Goal: Task Accomplishment & Management: Complete application form

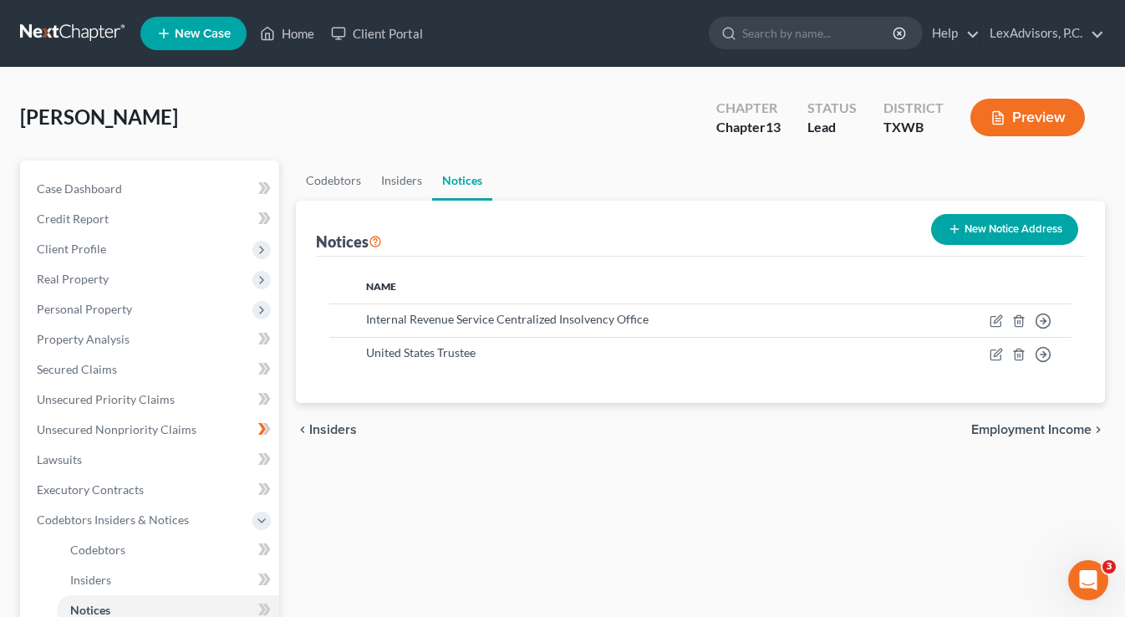
click at [1025, 232] on button "New Notice Address" at bounding box center [1004, 229] width 147 height 31
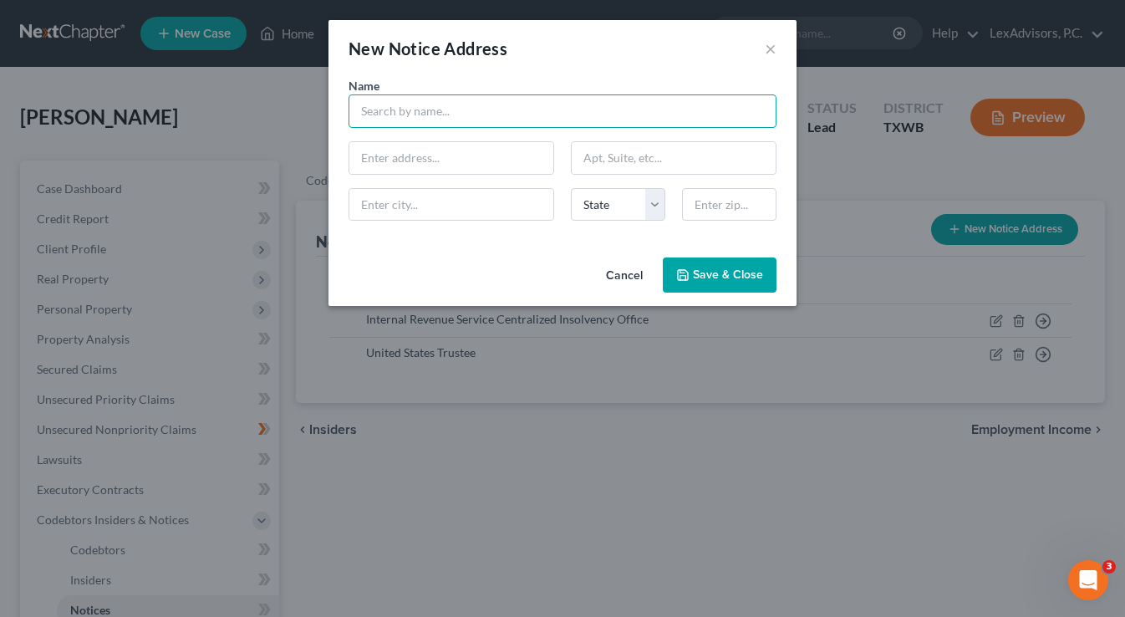
click at [669, 106] on input "text" at bounding box center [563, 110] width 428 height 33
type input "Homer J. Thornberry Federal Judicial Building"
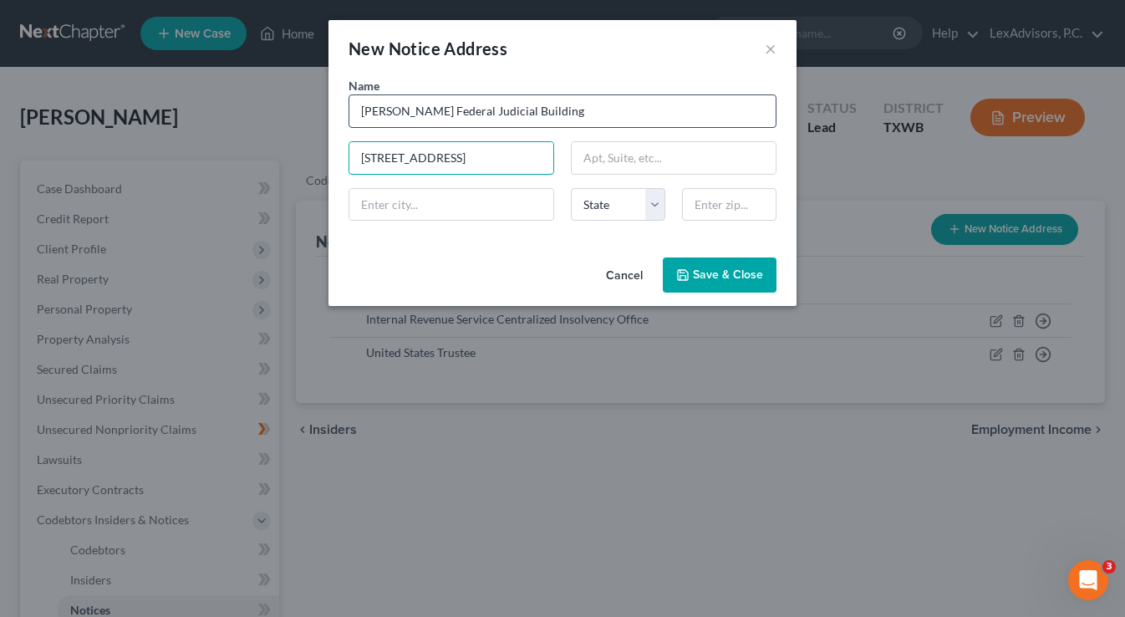
type input "903 San Jacinto Blvd."
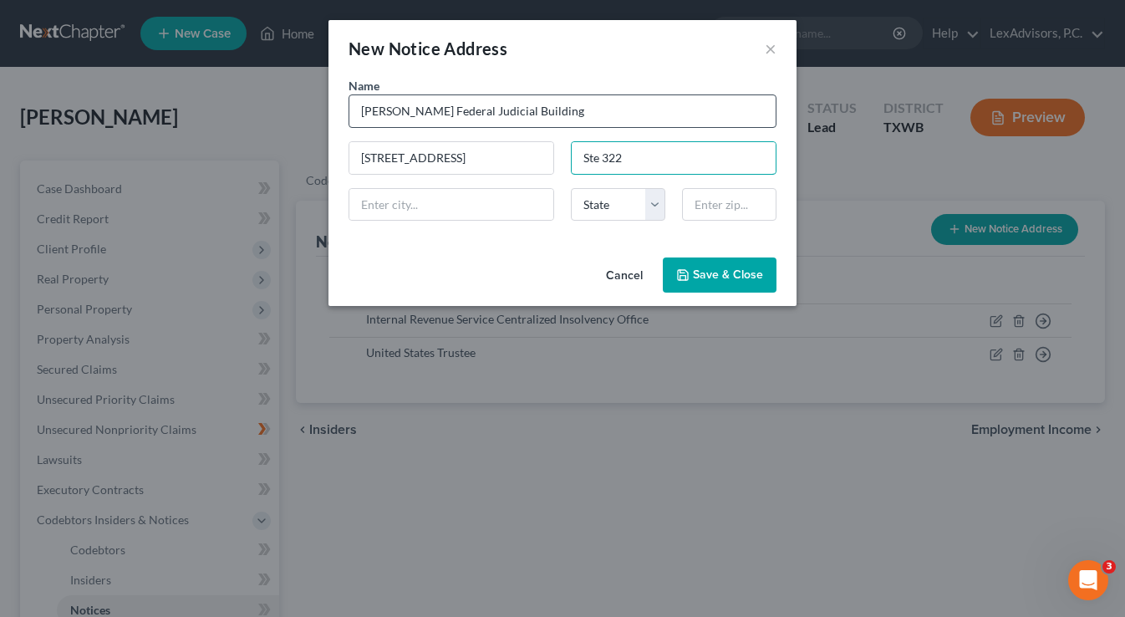
type input "Ste 322"
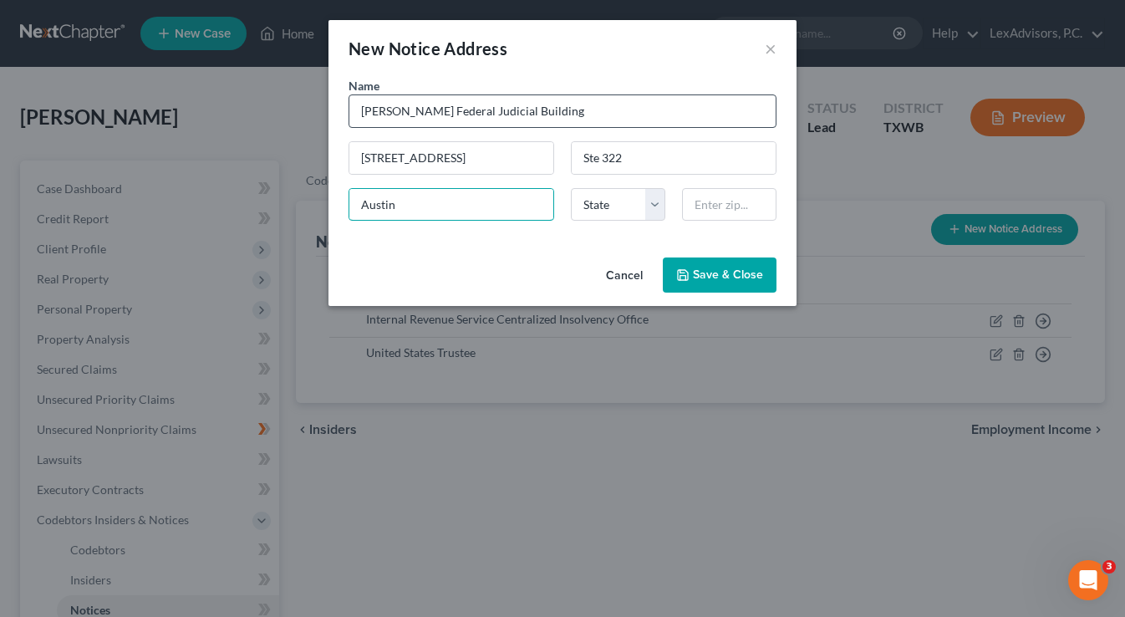
type input "Austin"
select select "45"
type input "78701"
click at [724, 285] on button "Save & Close" at bounding box center [720, 274] width 114 height 35
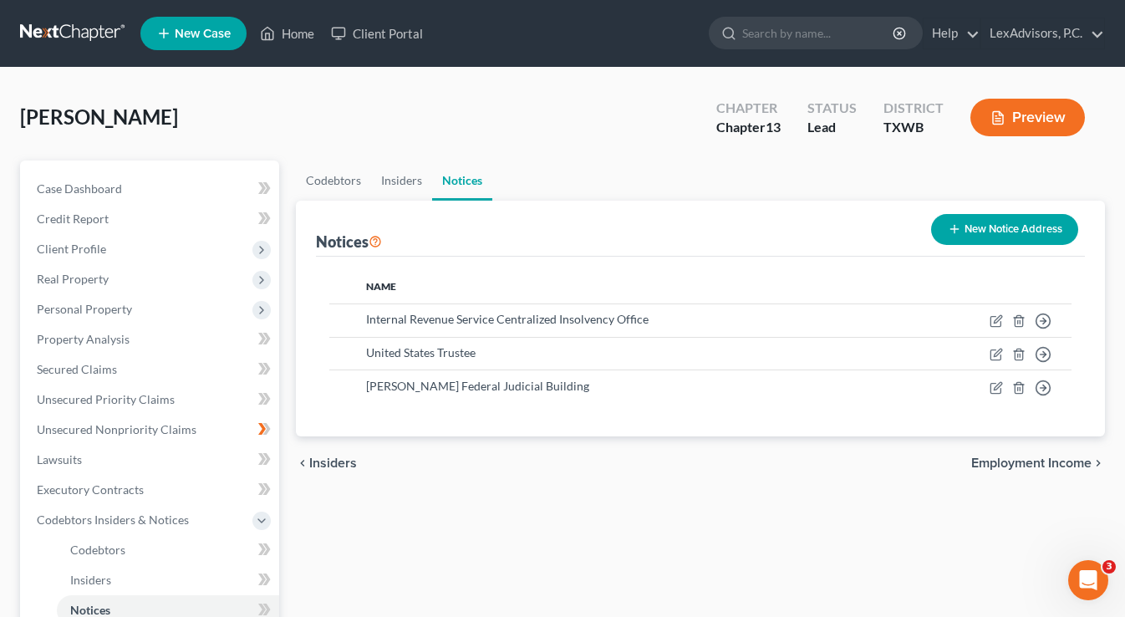
click at [979, 229] on button "New Notice Address" at bounding box center [1004, 229] width 147 height 31
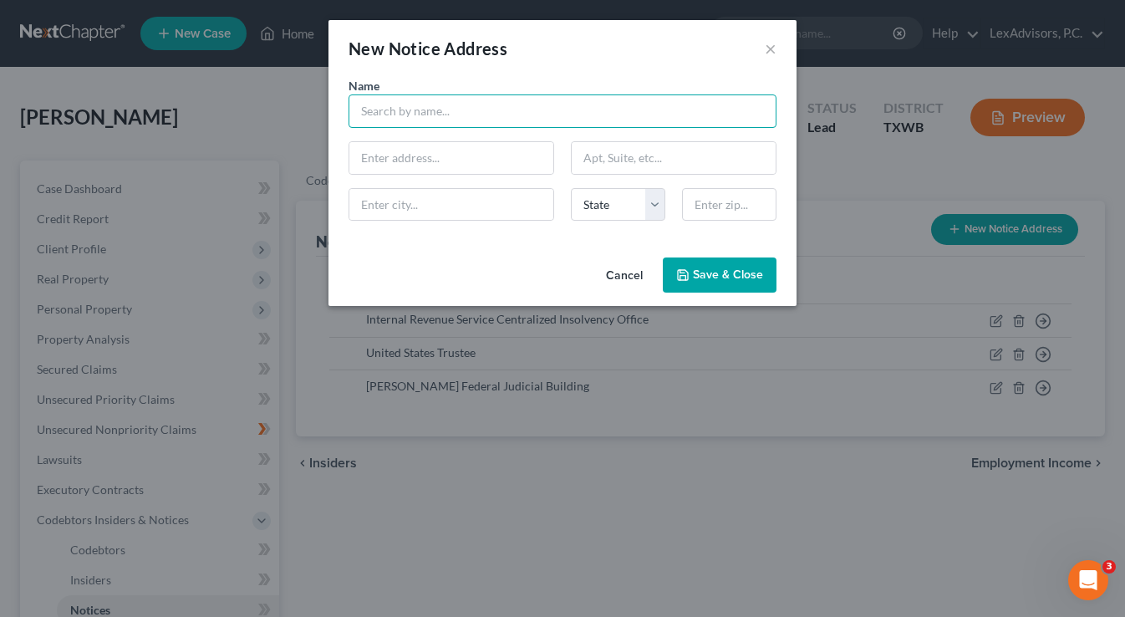
click at [605, 108] on input "text" at bounding box center [563, 110] width 428 height 33
type input "Deborah B. Langehennig, Chapter 13 Standing Trustee"
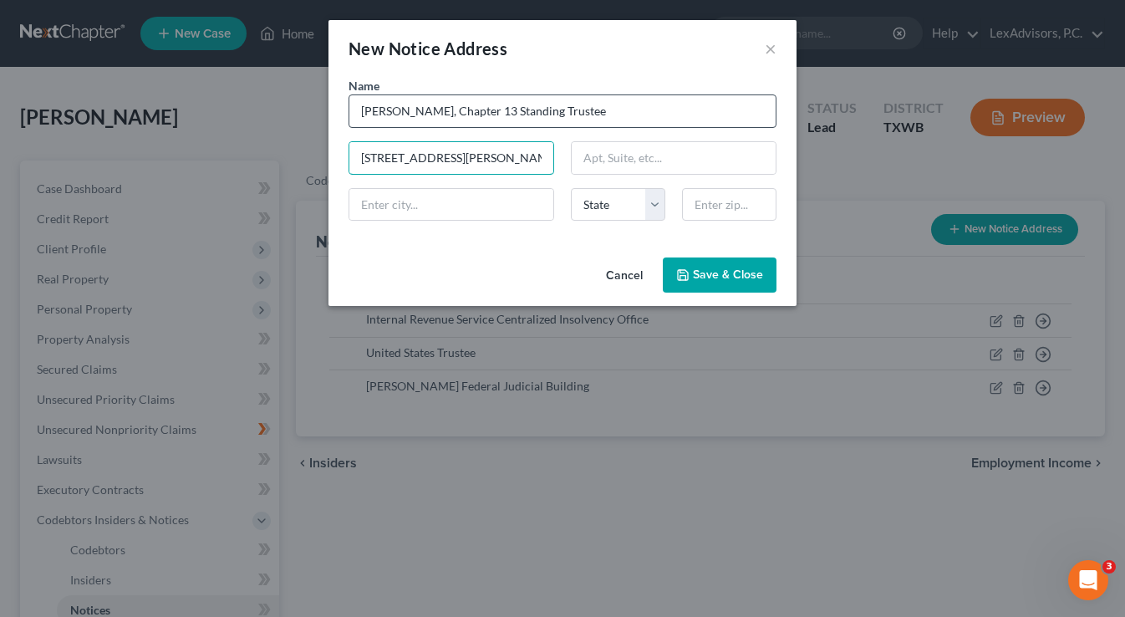
type input "6201 Guadalupe Street"
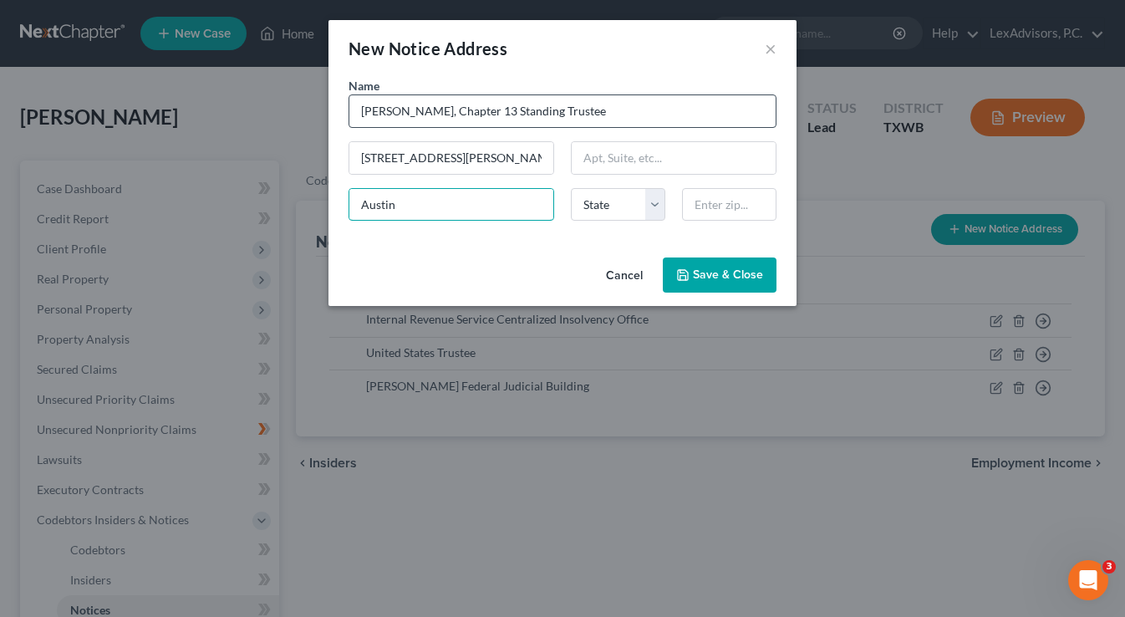
type input "Austin"
select select "45"
type input "78752"
click at [708, 269] on span "Save & Close" at bounding box center [728, 275] width 70 height 14
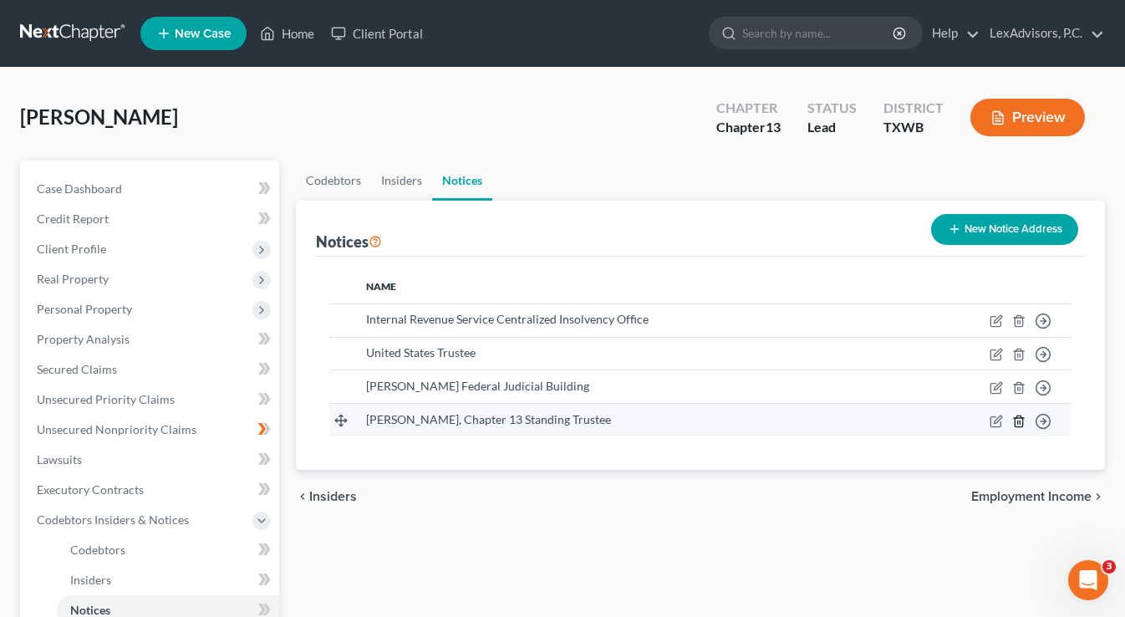
click at [1022, 426] on icon "button" at bounding box center [1018, 421] width 13 height 13
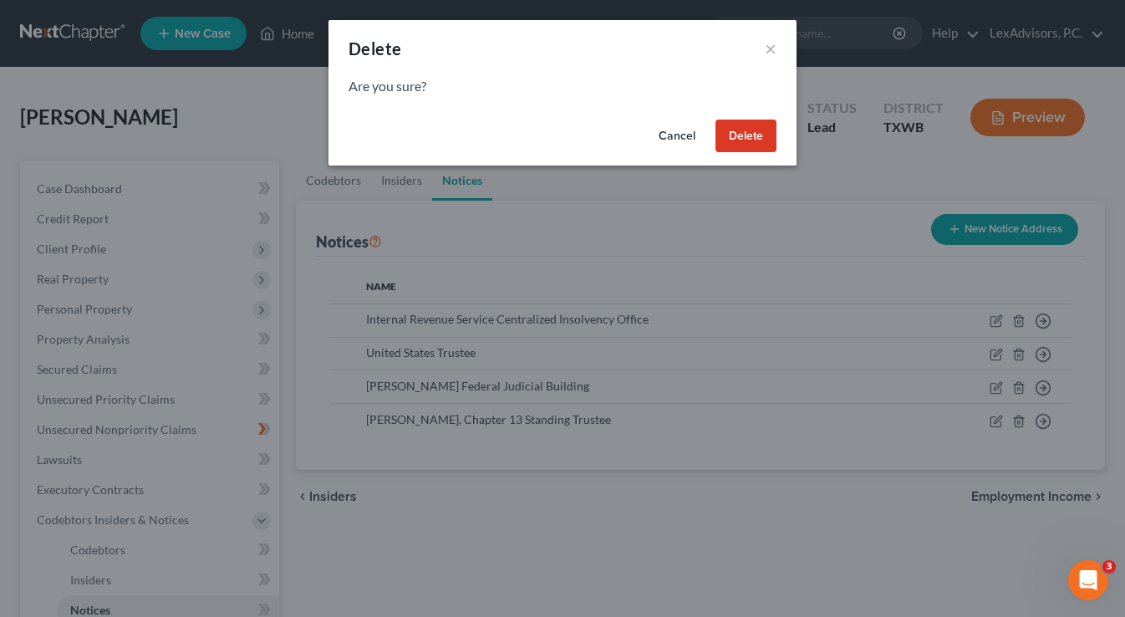
drag, startPoint x: 742, startPoint y: 130, endPoint x: 764, endPoint y: 161, distance: 37.8
click at [742, 130] on button "Delete" at bounding box center [746, 136] width 61 height 33
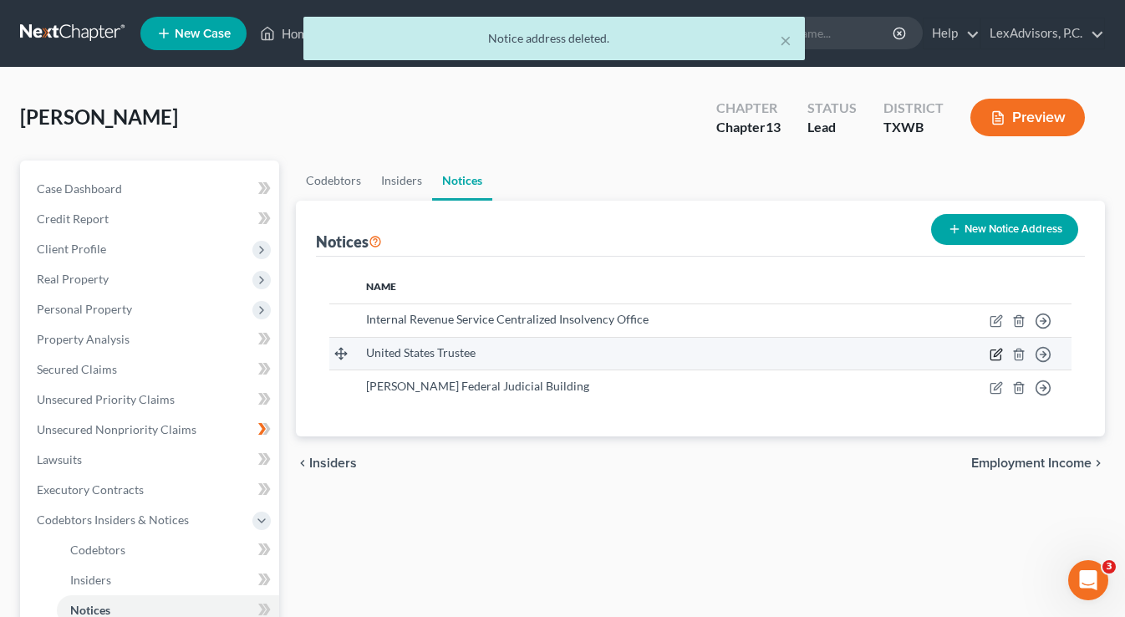
click at [994, 354] on icon "button" at bounding box center [996, 354] width 13 height 13
select select "45"
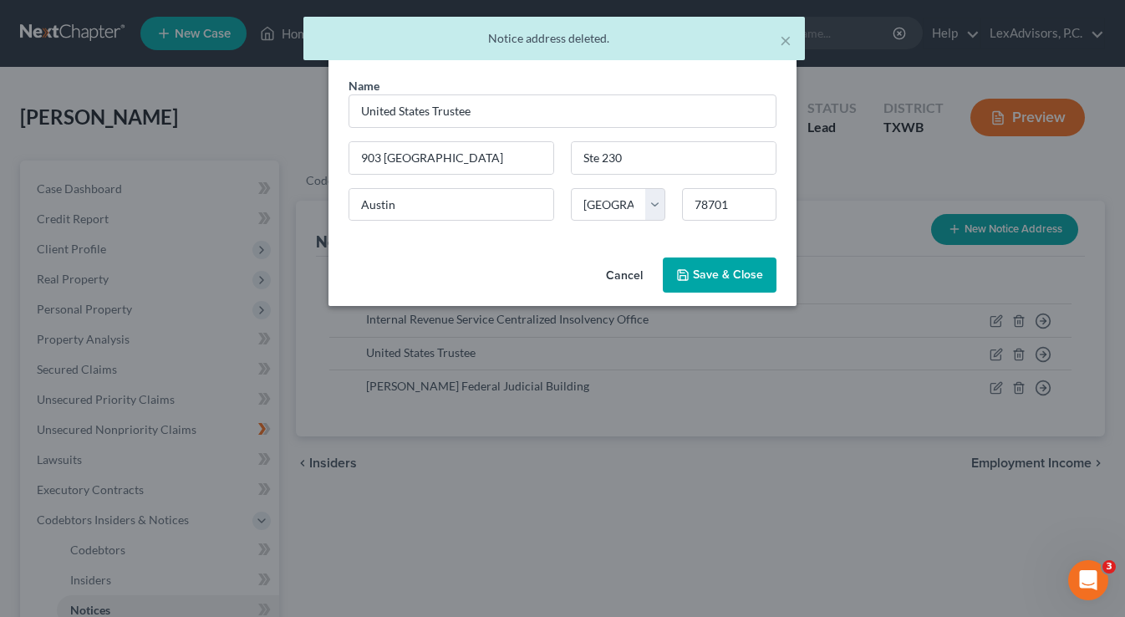
click at [705, 272] on span "Save & Close" at bounding box center [728, 275] width 70 height 14
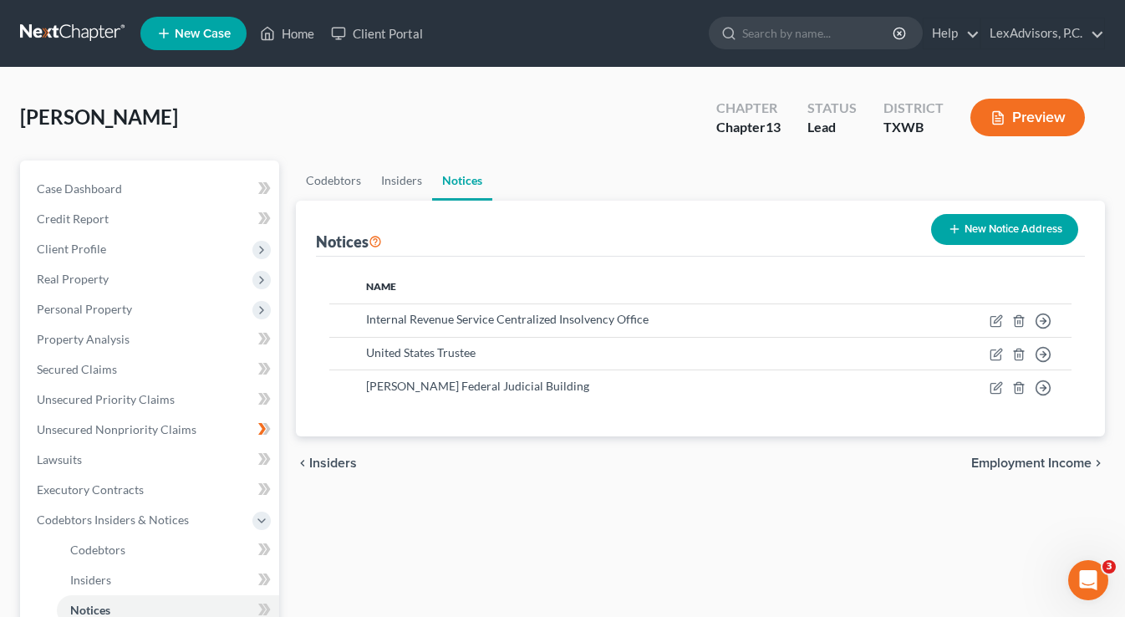
click at [971, 231] on button "New Notice Address" at bounding box center [1004, 229] width 147 height 31
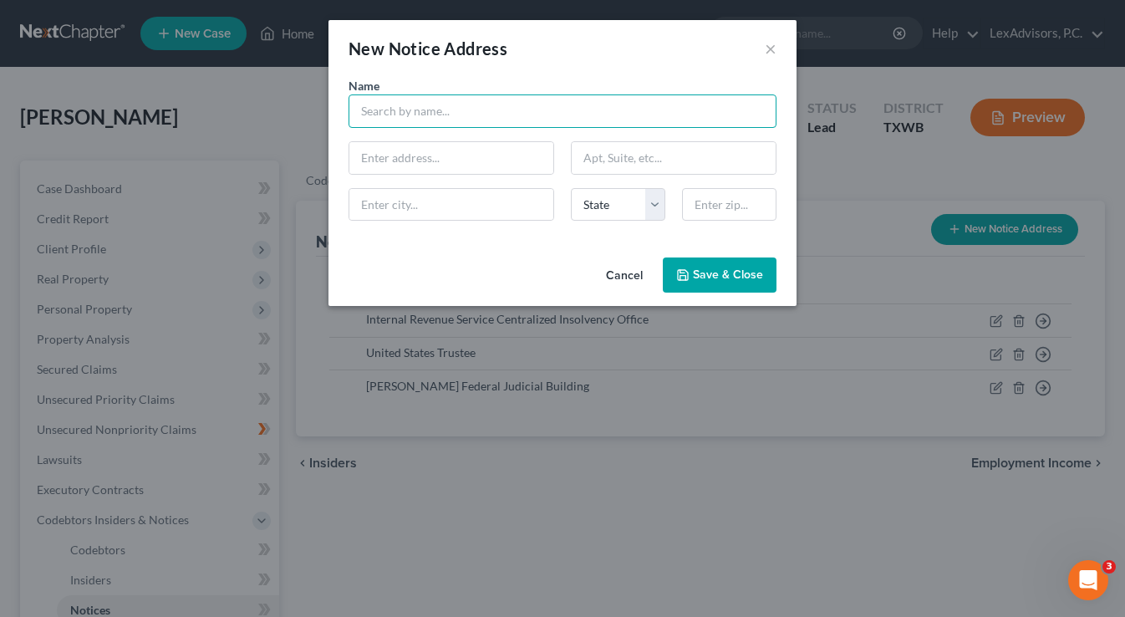
click at [648, 121] on input "text" at bounding box center [563, 110] width 428 height 33
type input "Homer J. Thornberry Federal Judicial Building c/o Clerks Office"
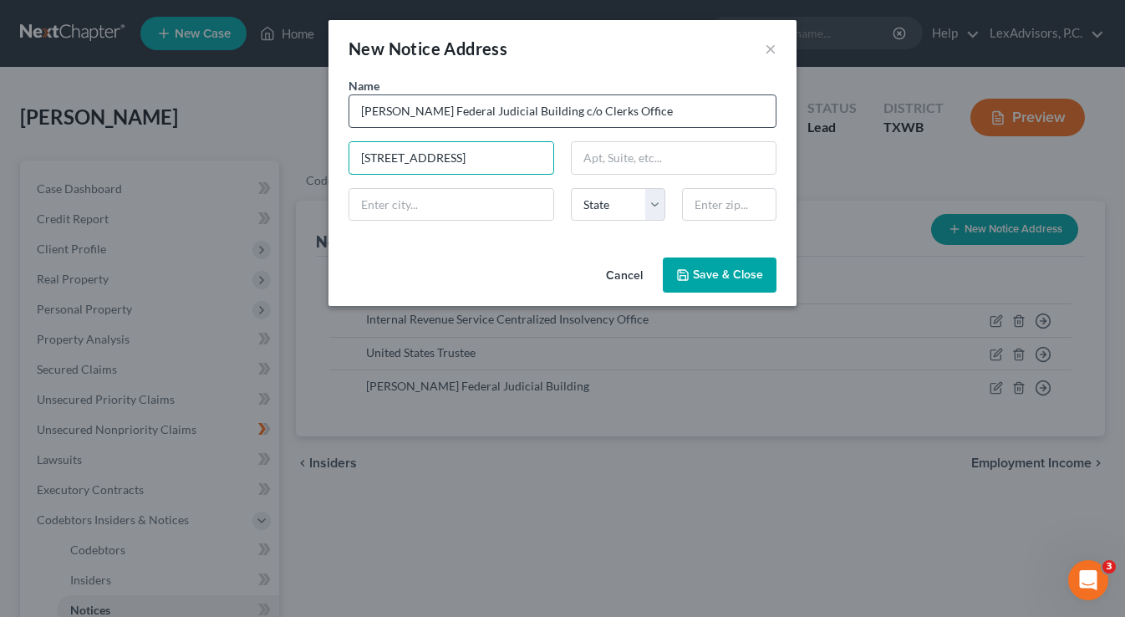
type input "903 San Jacinto Blvd."
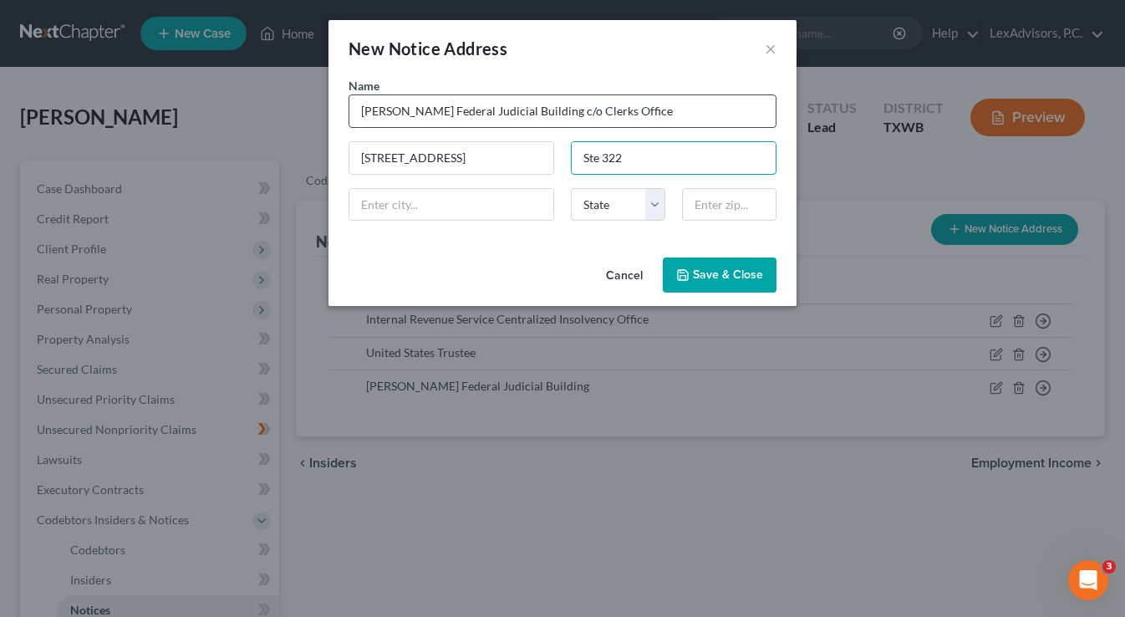
type input "Ste 322"
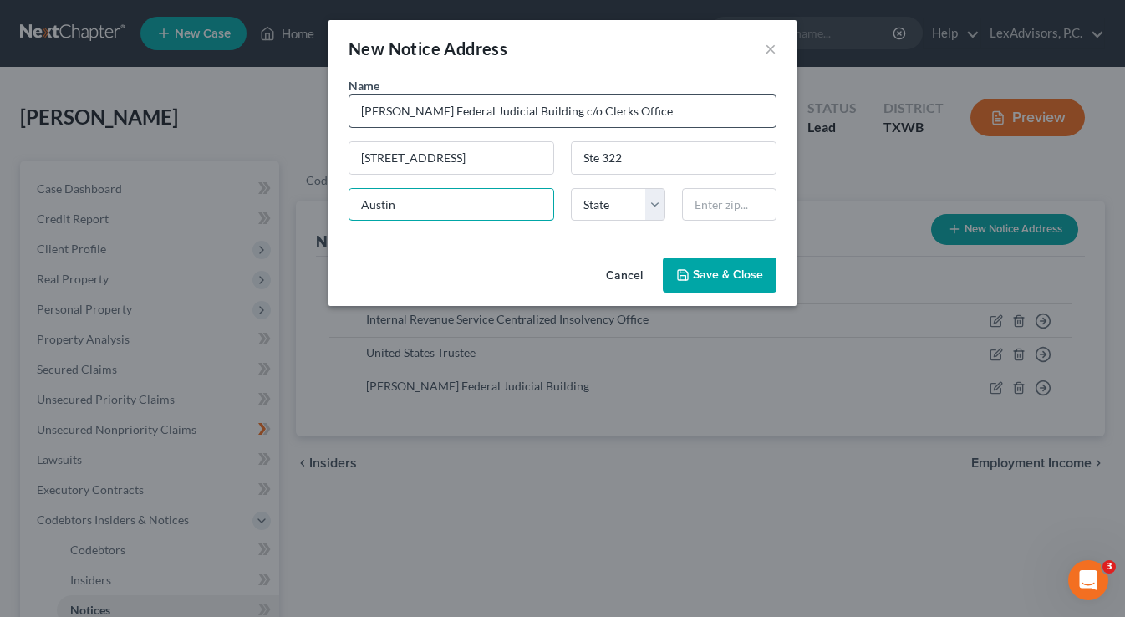
type input "Austin"
select select "45"
type input "78701"
click at [741, 278] on span "Save & Close" at bounding box center [728, 275] width 70 height 14
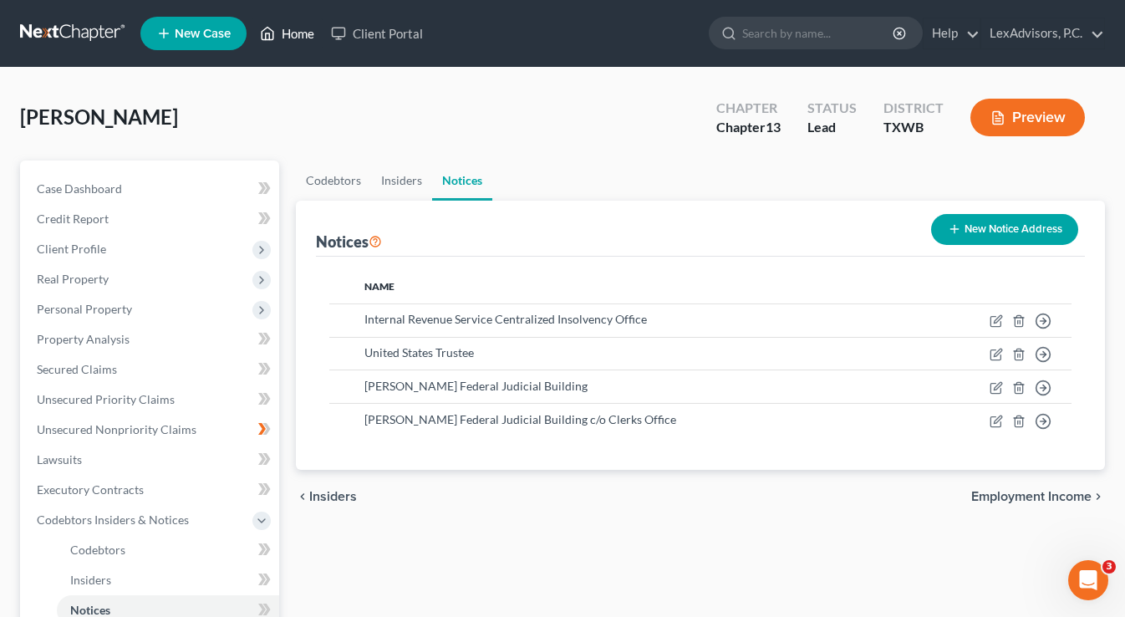
click at [288, 35] on link "Home" at bounding box center [287, 33] width 71 height 30
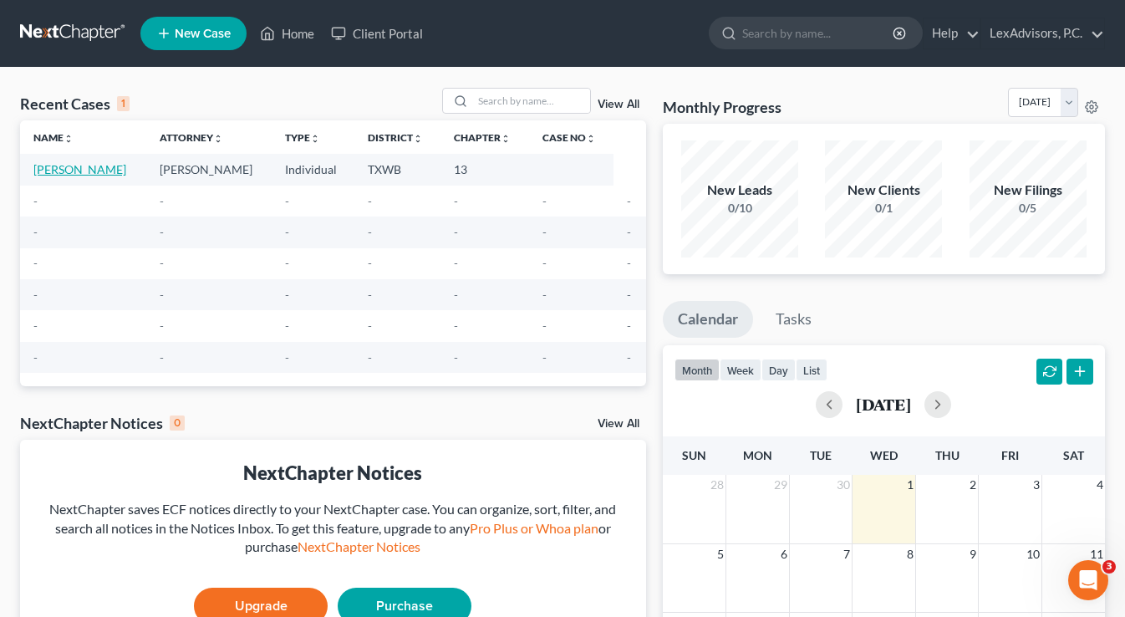
click at [93, 174] on link "[PERSON_NAME]" at bounding box center [79, 169] width 93 height 14
select select "10"
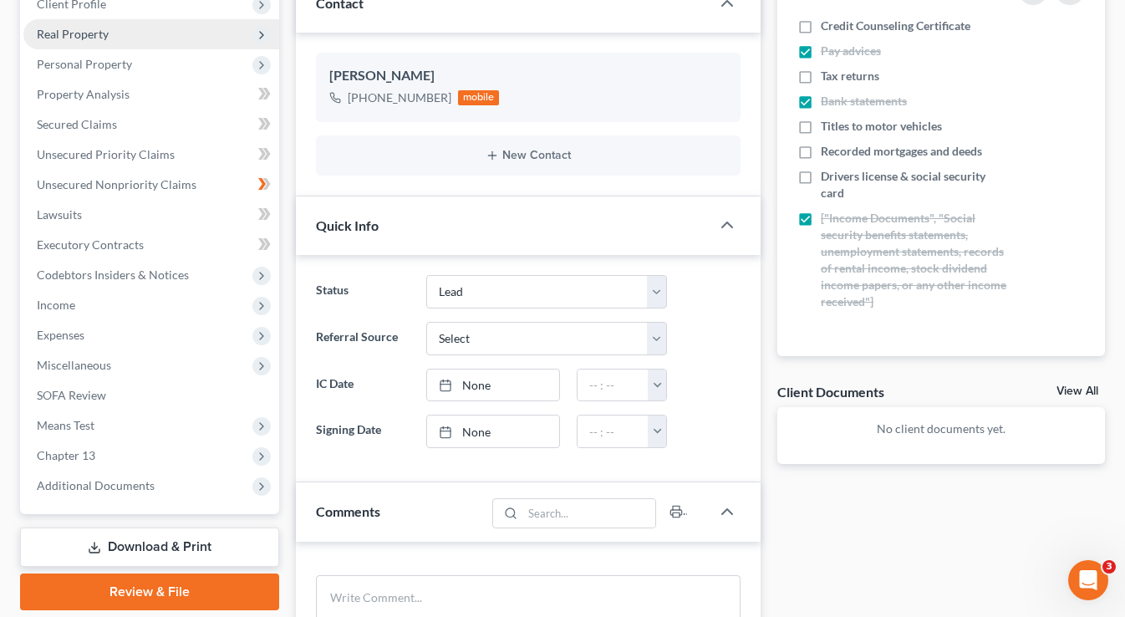
scroll to position [245, 0]
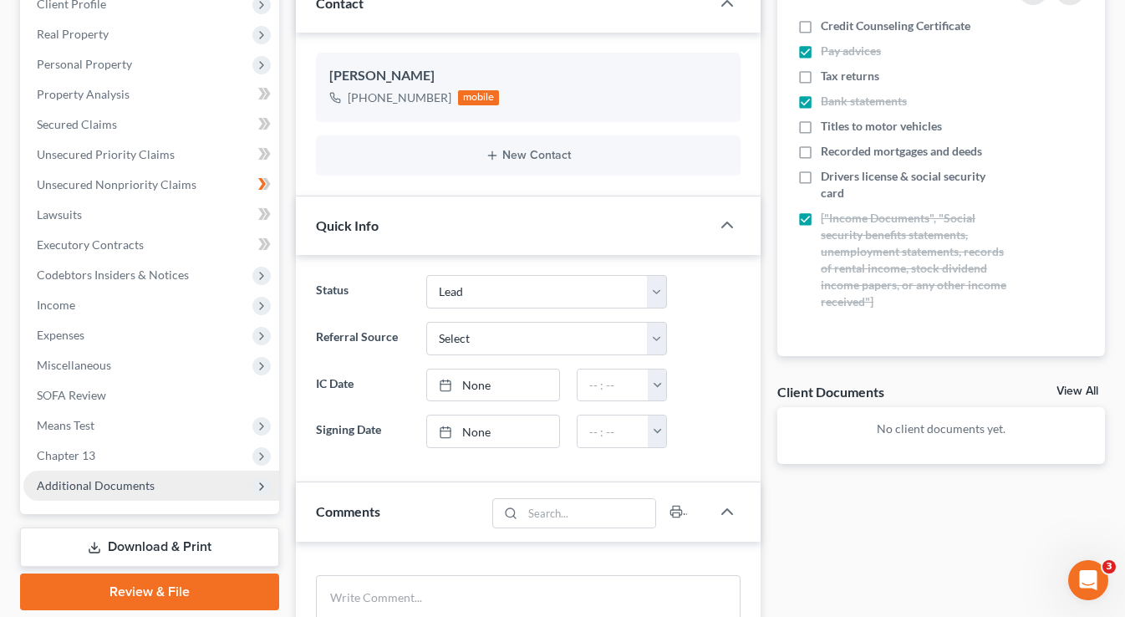
click at [236, 488] on span "Additional Documents" at bounding box center [151, 486] width 256 height 30
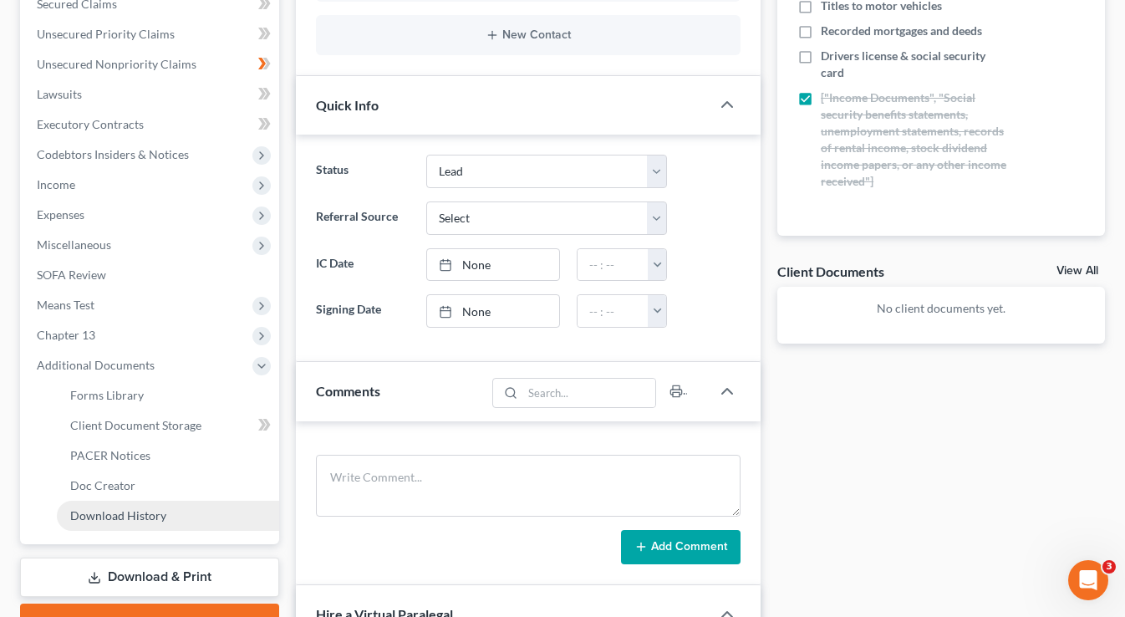
scroll to position [395, 0]
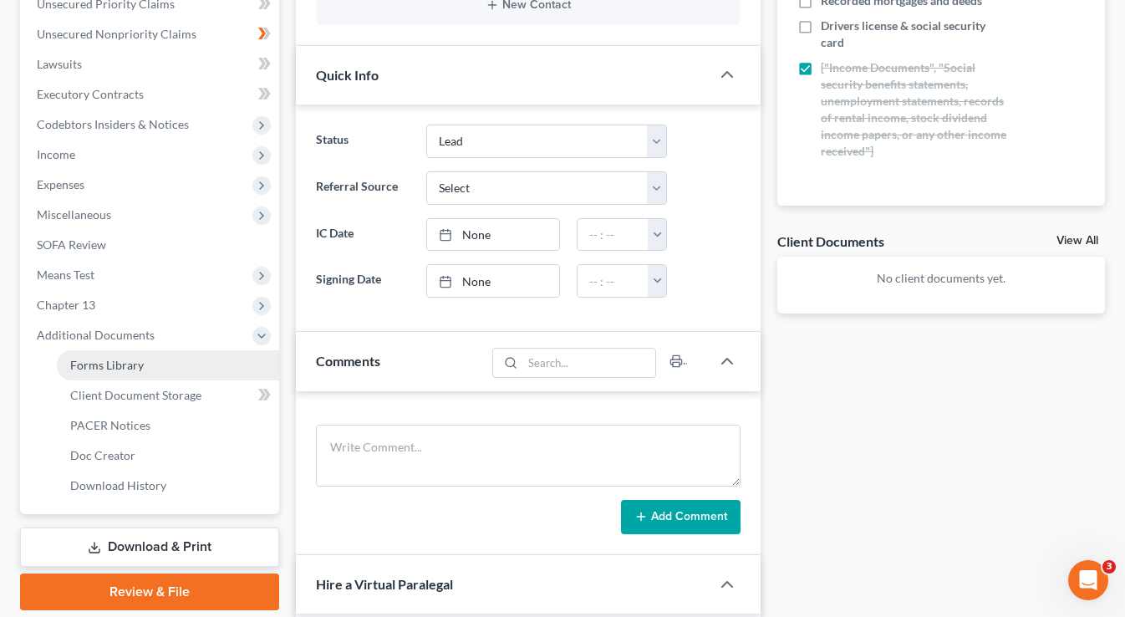
click at [147, 367] on link "Forms Library" at bounding box center [168, 365] width 222 height 30
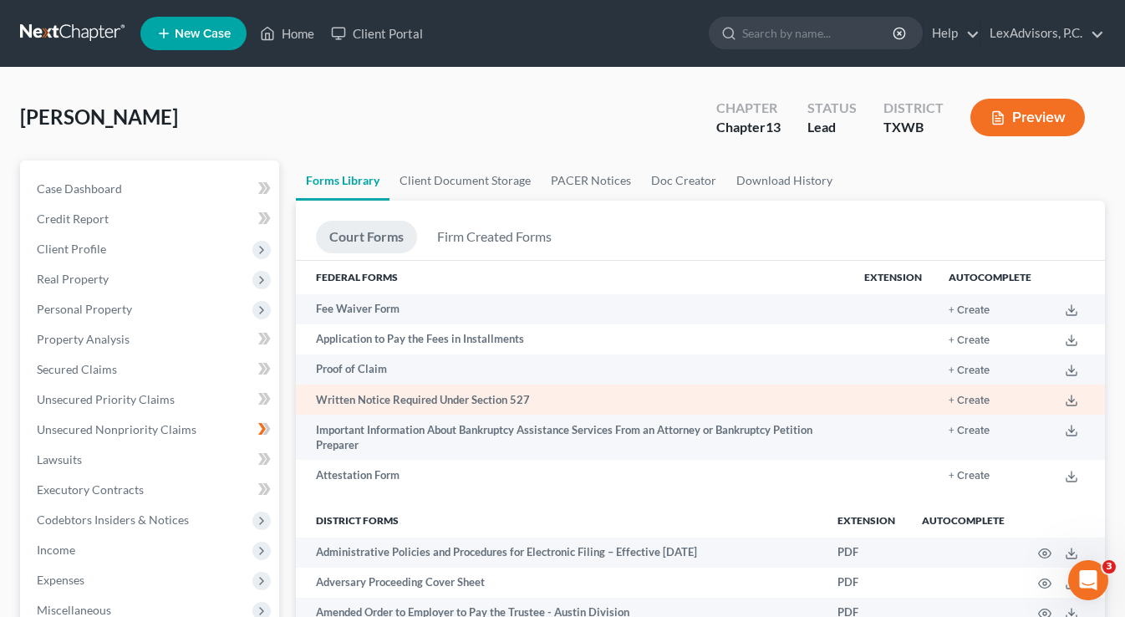
scroll to position [3, 0]
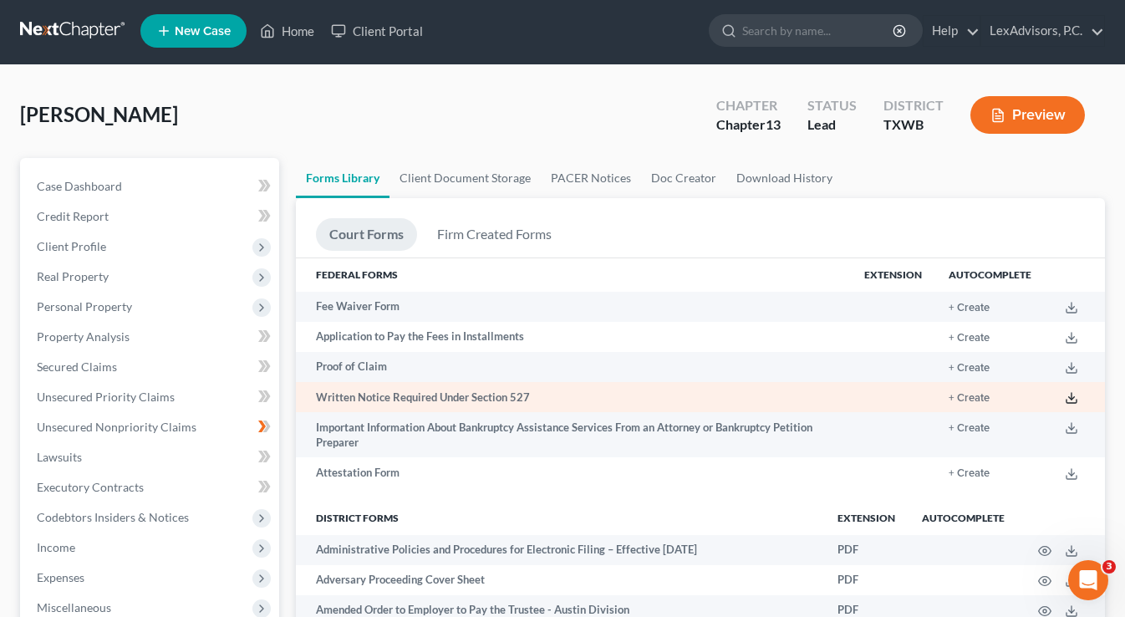
click at [1073, 397] on icon at bounding box center [1071, 397] width 13 height 13
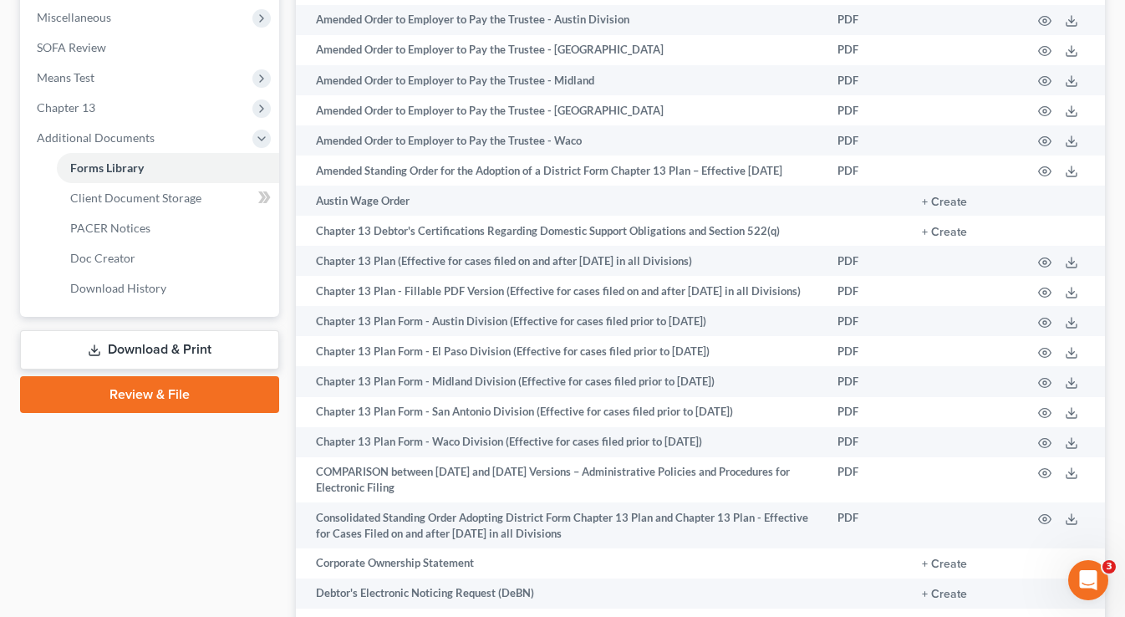
scroll to position [851, 0]
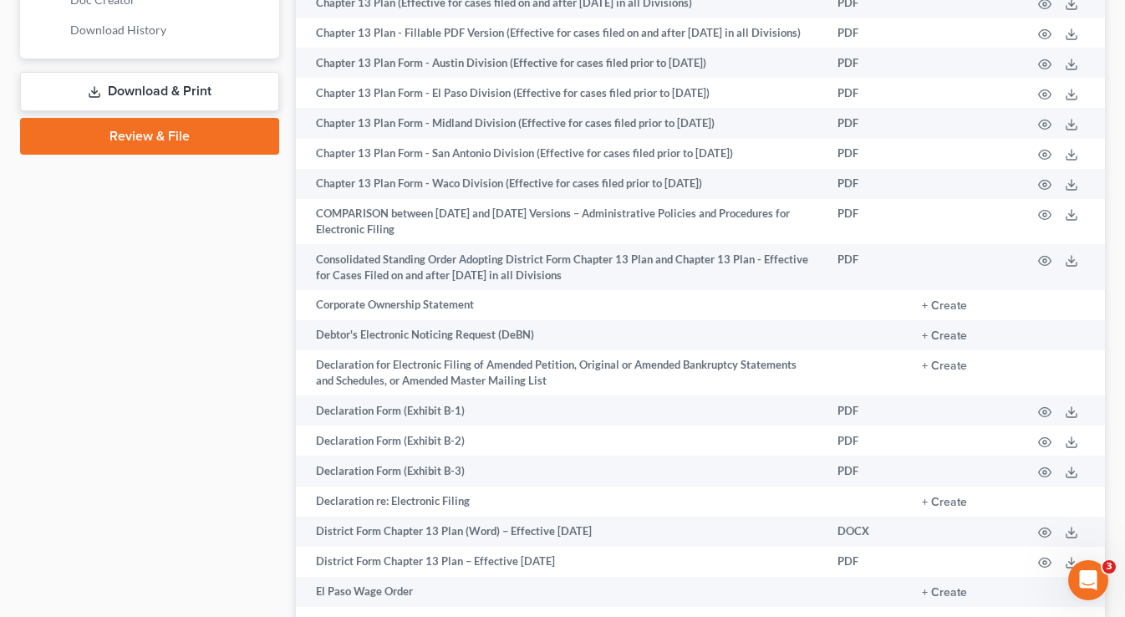
drag, startPoint x: 170, startPoint y: 84, endPoint x: 185, endPoint y: 94, distance: 18.1
click at [170, 84] on link "Download & Print" at bounding box center [149, 91] width 259 height 39
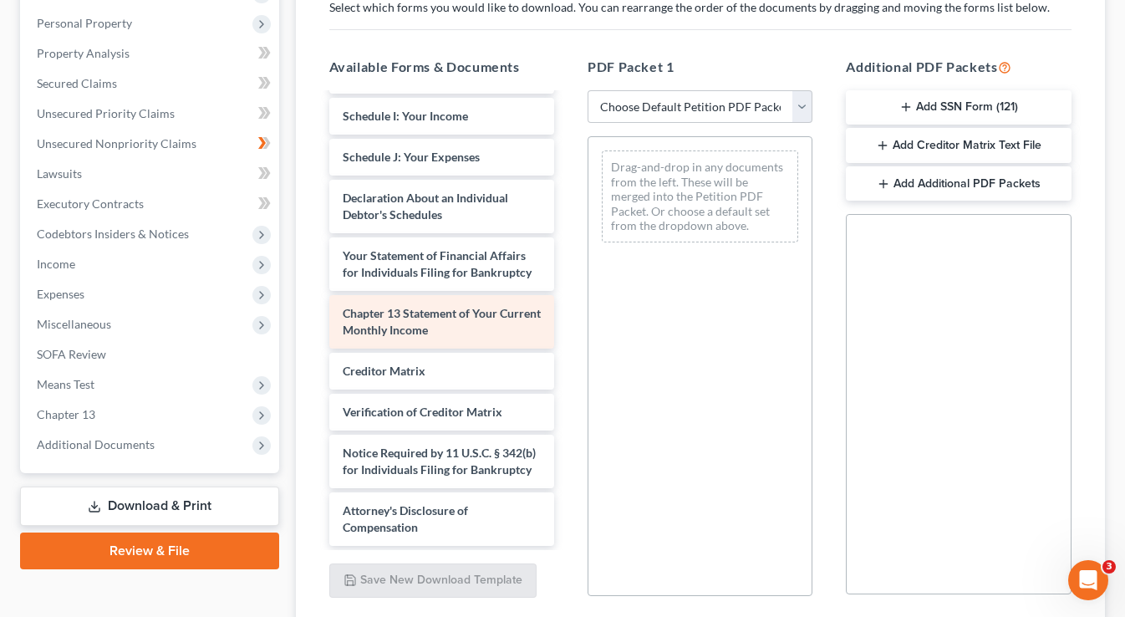
scroll to position [308, 0]
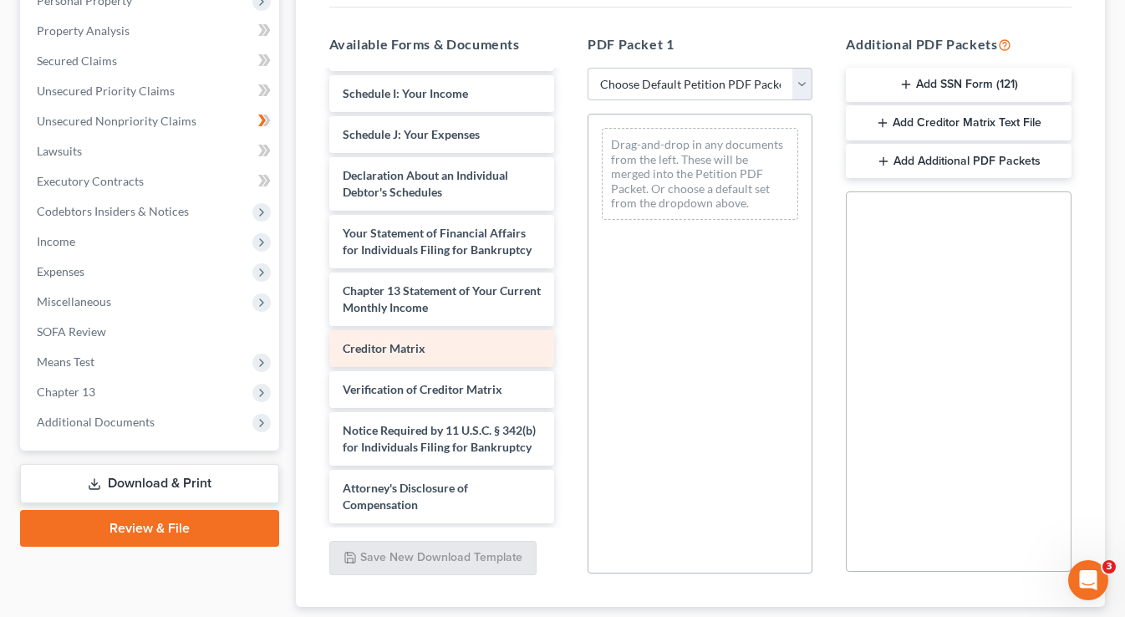
click at [438, 355] on div "Voluntary Petition for Individuals Filing for Bankruptcy Summary of Your Assets…" at bounding box center [442, 85] width 252 height 876
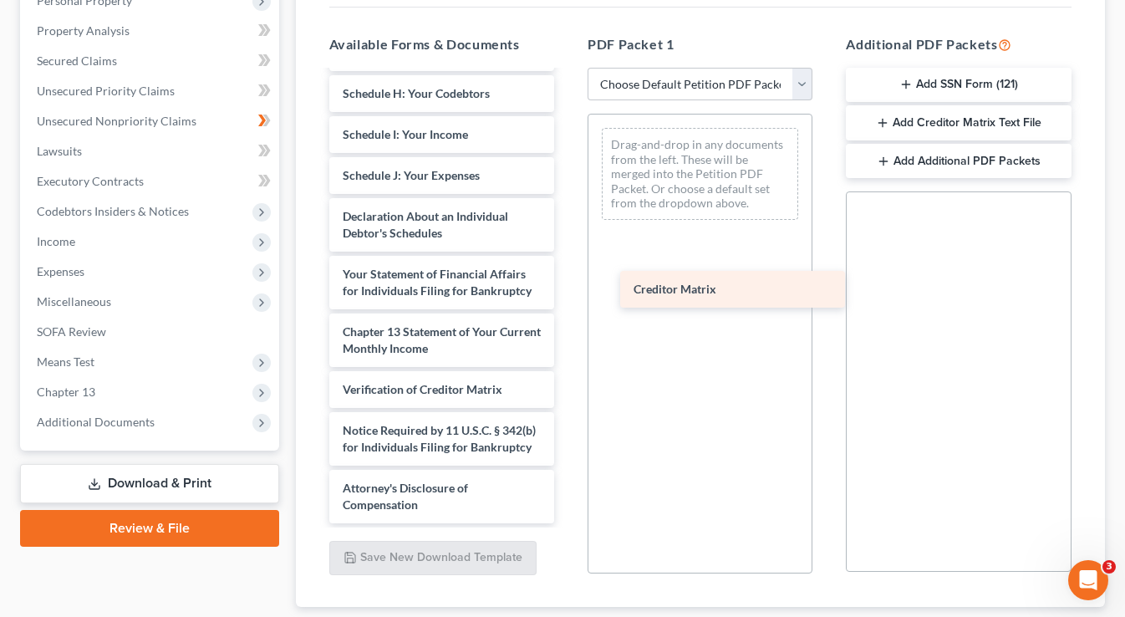
scroll to position [384, 0]
drag, startPoint x: 445, startPoint y: 354, endPoint x: 741, endPoint y: 289, distance: 302.9
click at [568, 289] on div "Creditor Matrix Voluntary Petition for Individuals Filing for Bankruptcy Summar…" at bounding box center [442, 105] width 252 height 835
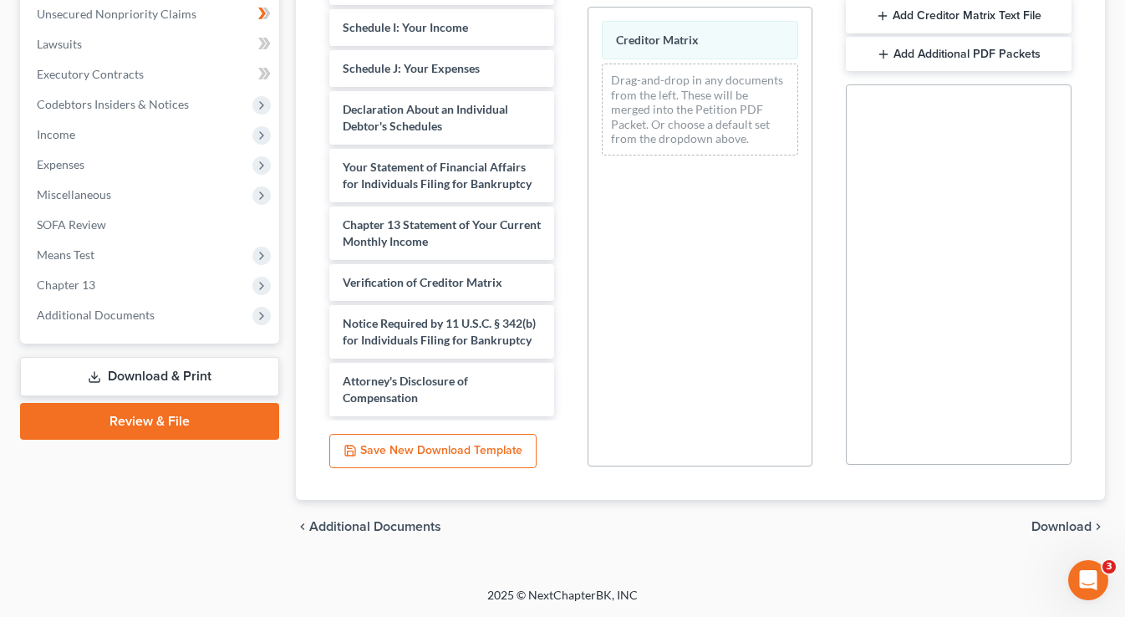
click at [1053, 526] on span "Download" at bounding box center [1062, 526] width 60 height 13
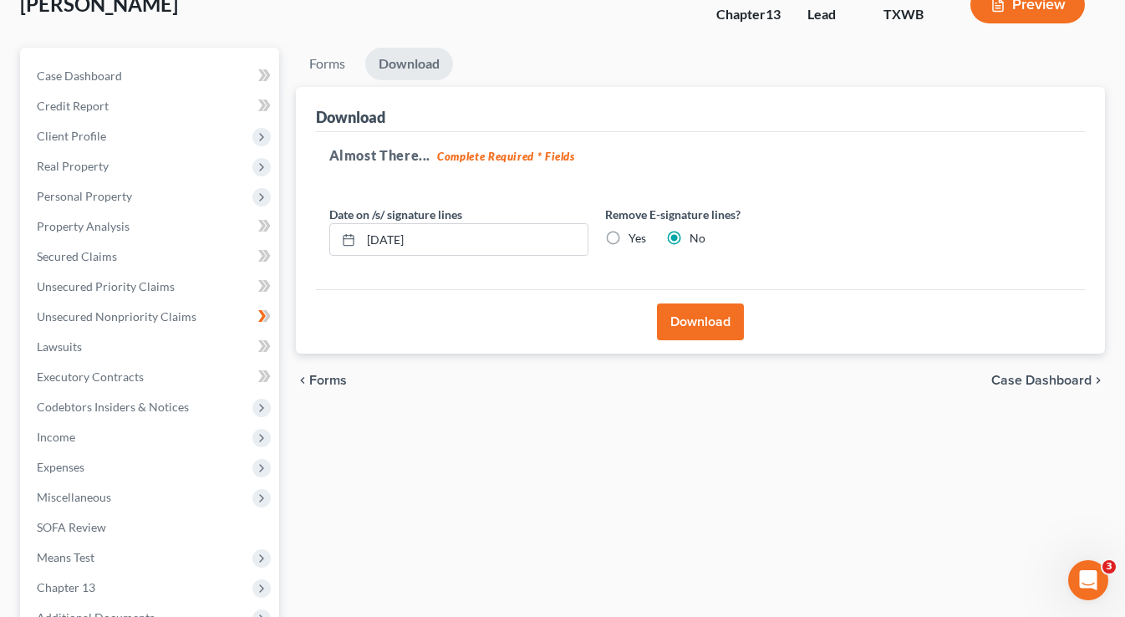
scroll to position [108, 0]
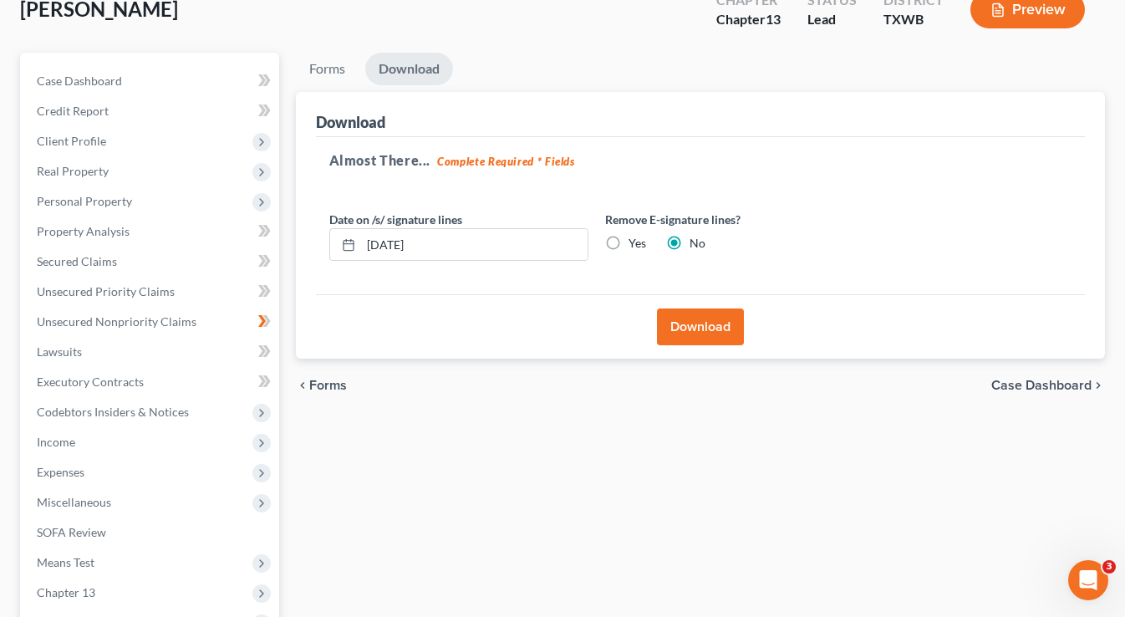
click at [629, 244] on label "Yes" at bounding box center [638, 243] width 18 height 17
click at [635, 244] on input "Yes" at bounding box center [640, 240] width 11 height 11
radio input "true"
click at [690, 240] on label "No" at bounding box center [698, 243] width 16 height 17
click at [696, 240] on input "No" at bounding box center [701, 240] width 11 height 11
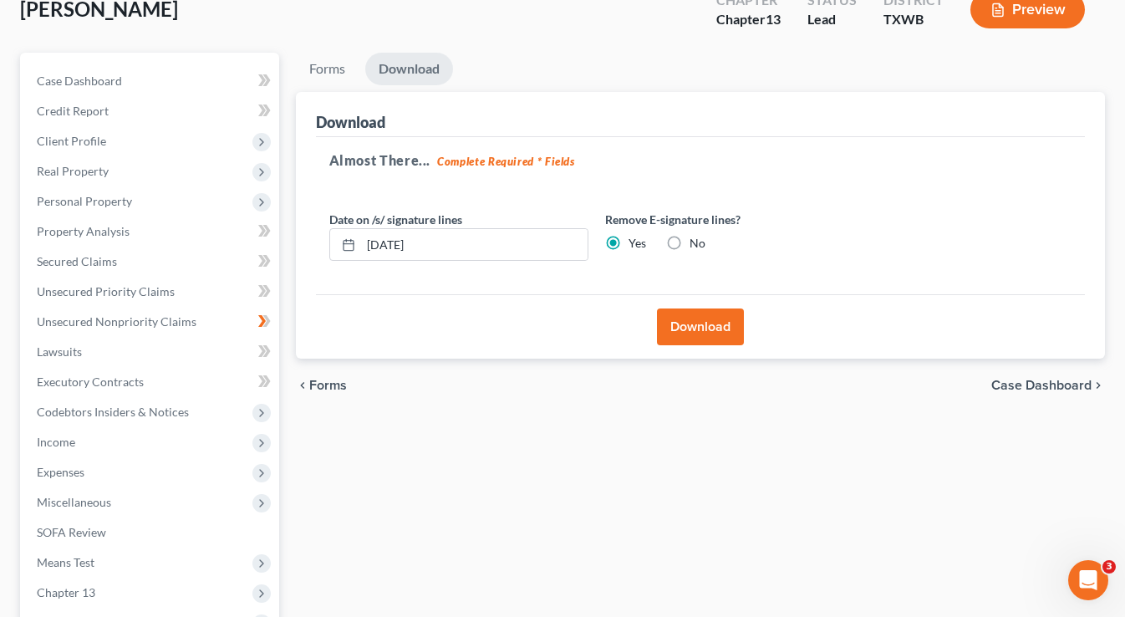
radio input "true"
radio input "false"
click at [682, 324] on button "Download" at bounding box center [700, 326] width 87 height 37
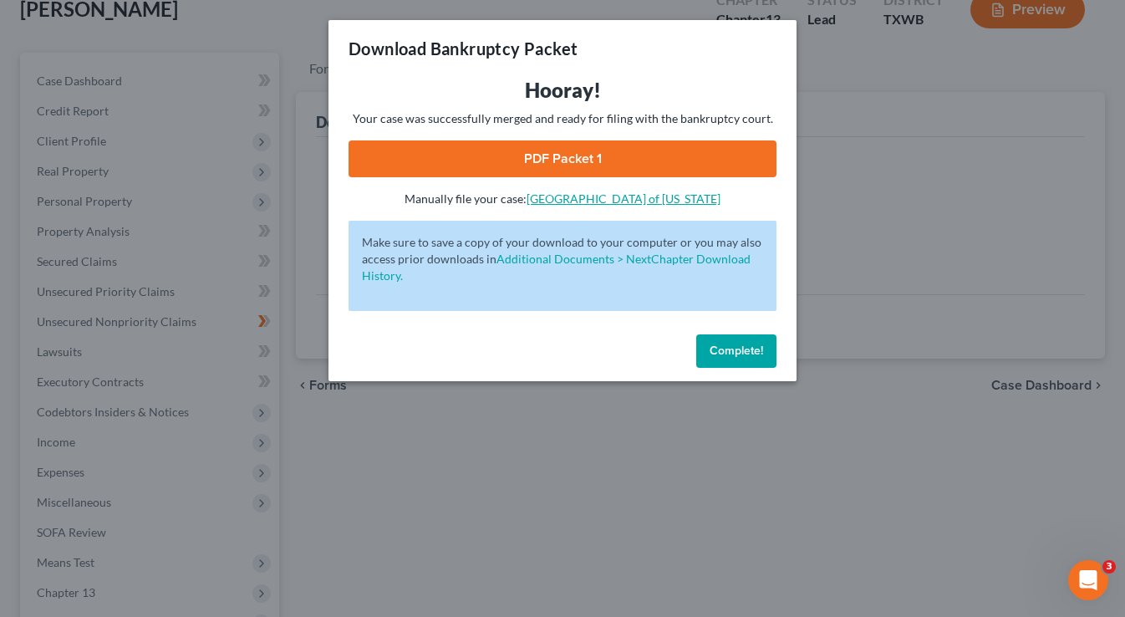
click at [628, 198] on link "[GEOGRAPHIC_DATA] of [US_STATE]" at bounding box center [624, 198] width 194 height 14
click at [614, 167] on link "PDF Packet 1" at bounding box center [563, 158] width 428 height 37
